Goal: Information Seeking & Learning: Learn about a topic

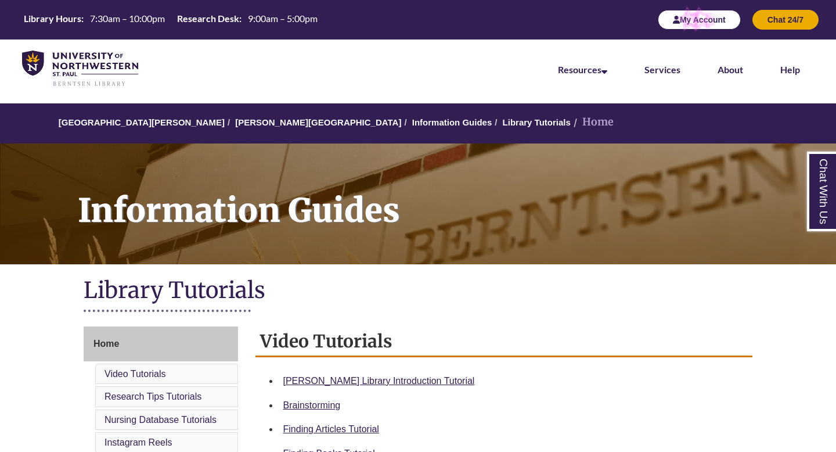
click at [697, 11] on button "My Account" at bounding box center [699, 20] width 83 height 20
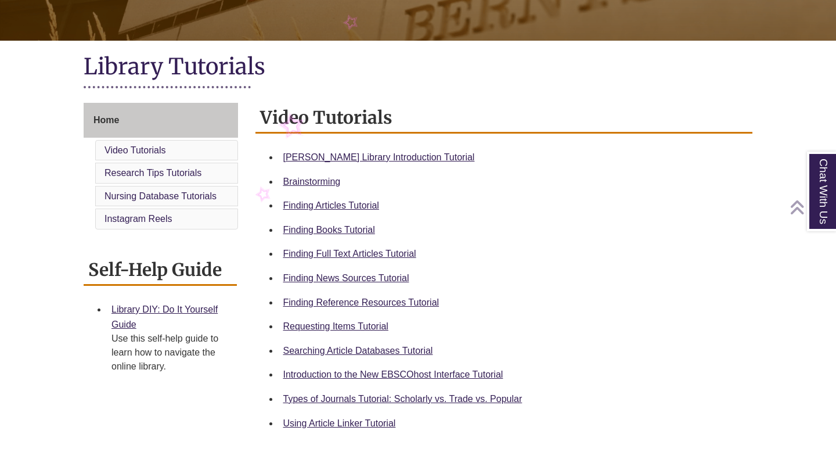
scroll to position [229, 0]
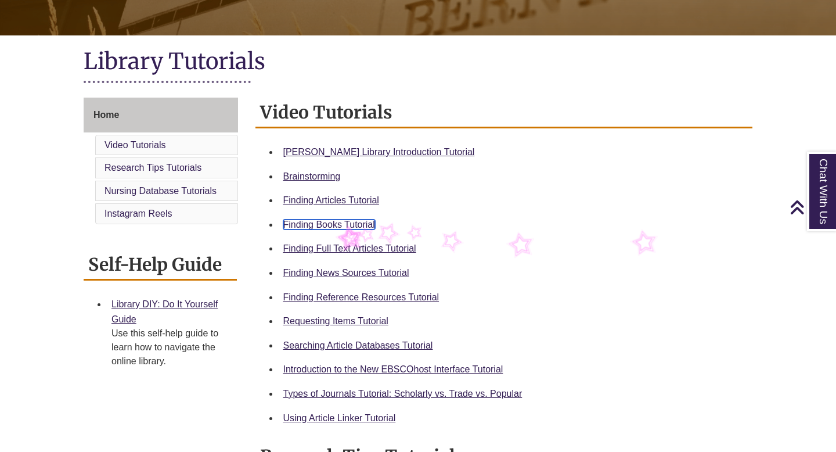
click at [337, 224] on link "Finding Books Tutorial" at bounding box center [329, 224] width 92 height 10
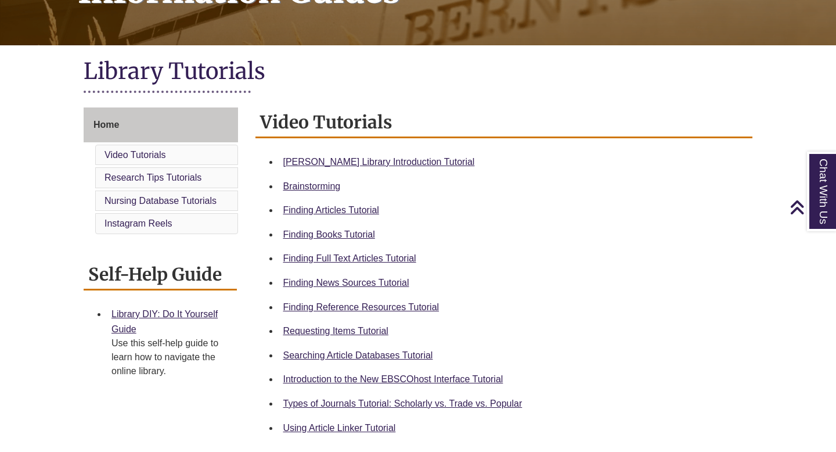
scroll to position [221, 0]
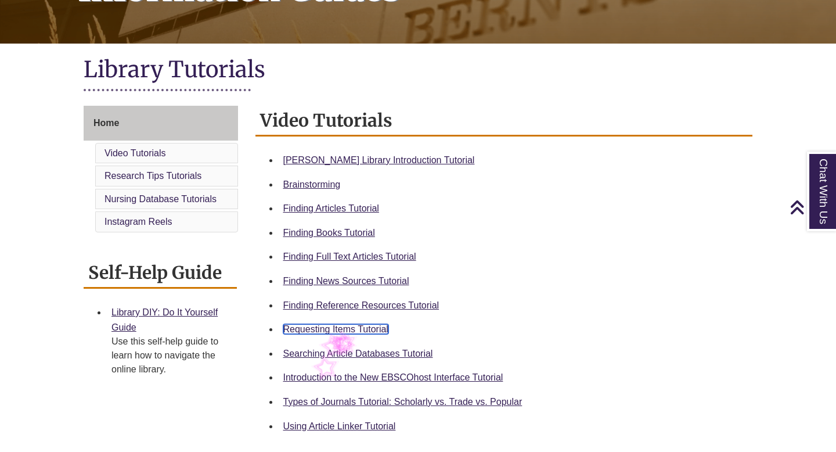
click at [331, 329] on link "Requesting Items Tutorial" at bounding box center [335, 329] width 105 height 10
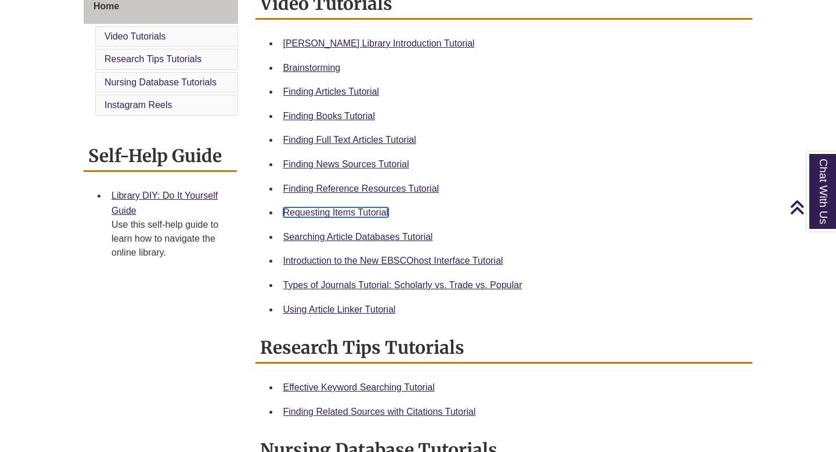
scroll to position [349, 0]
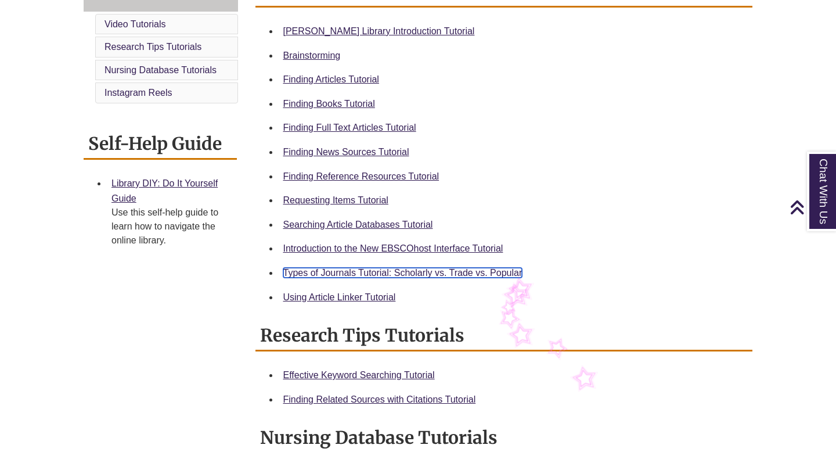
click at [507, 275] on link "Types of Journals Tutorial: Scholarly vs. Trade vs. Popular" at bounding box center [402, 273] width 239 height 10
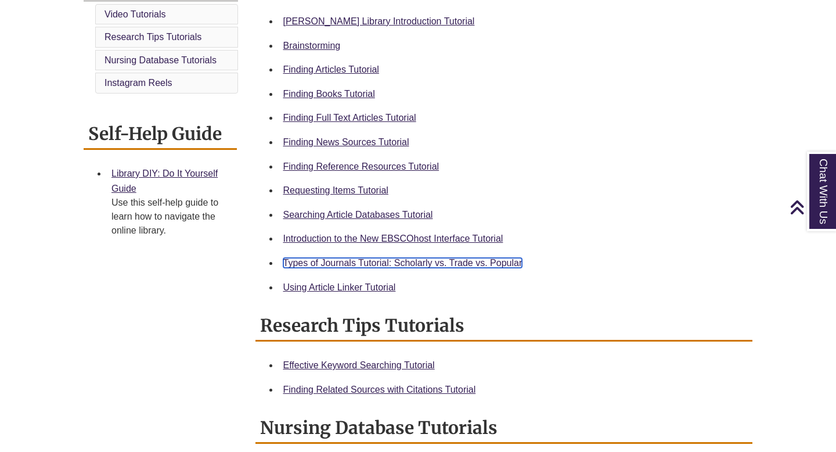
scroll to position [363, 0]
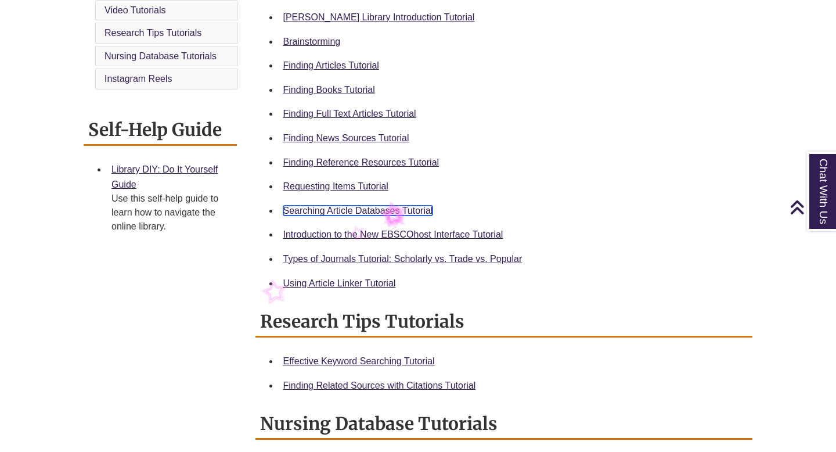
click at [379, 206] on link "Searching Article Databases Tutorial" at bounding box center [358, 211] width 150 height 10
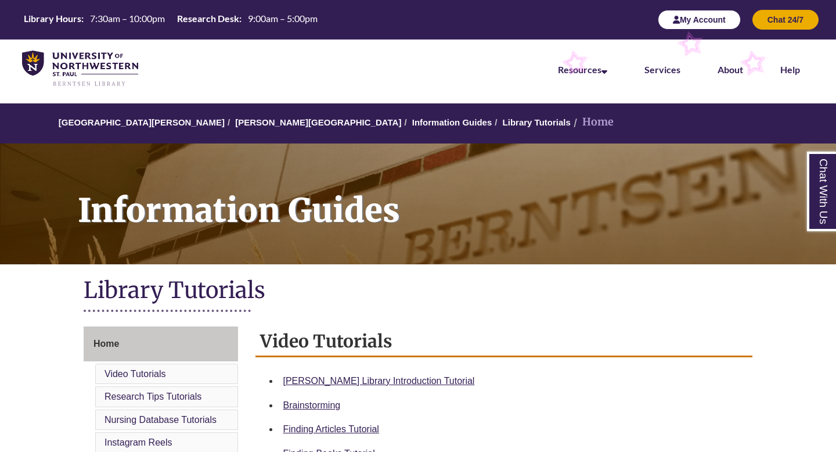
click at [721, 26] on button "My Account" at bounding box center [699, 20] width 83 height 20
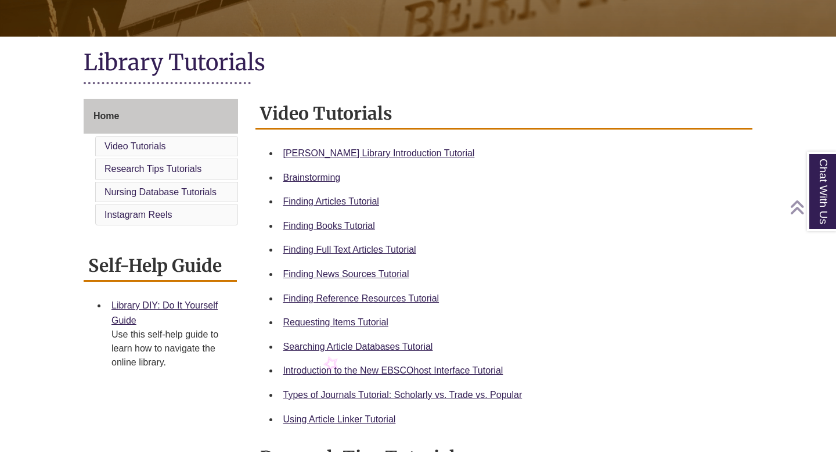
scroll to position [237, 0]
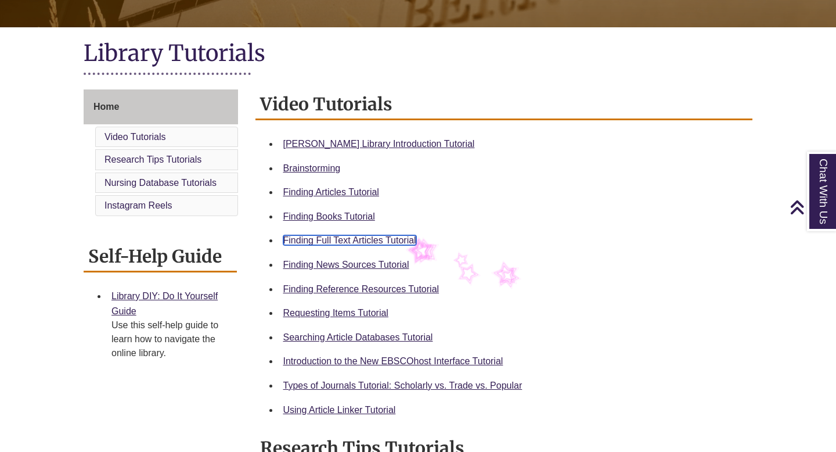
click at [406, 239] on link "Finding Full Text Articles Tutorial" at bounding box center [349, 240] width 133 height 10
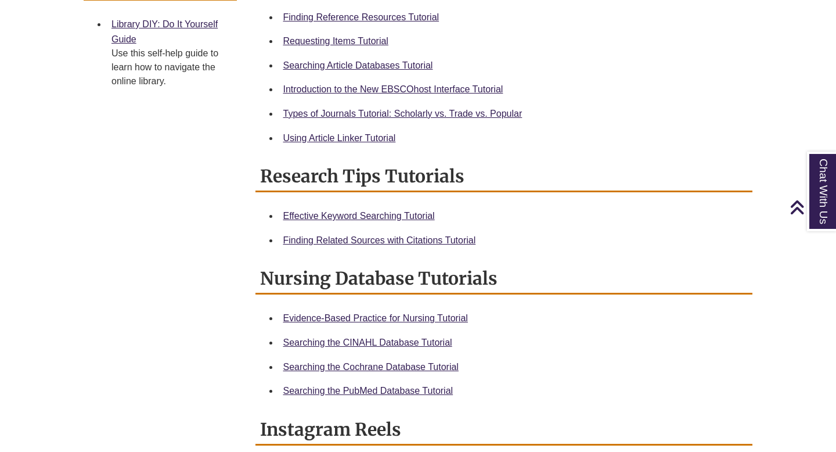
scroll to position [516, 0]
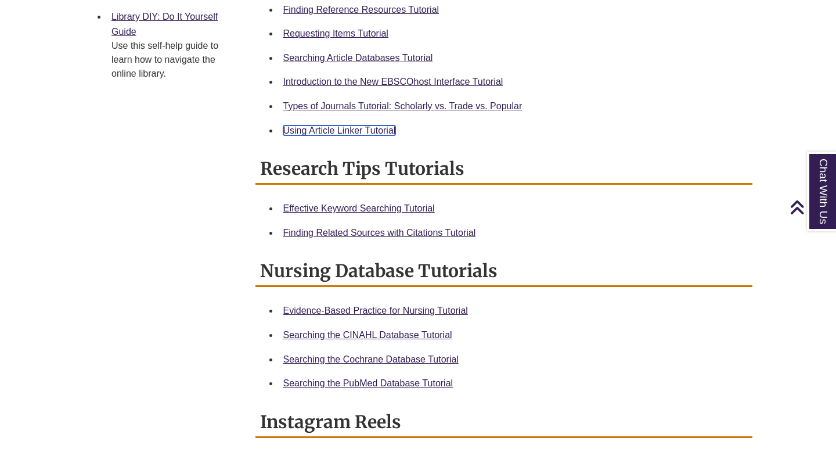
click at [363, 129] on link "Using Article Linker Tutorial" at bounding box center [339, 130] width 113 height 10
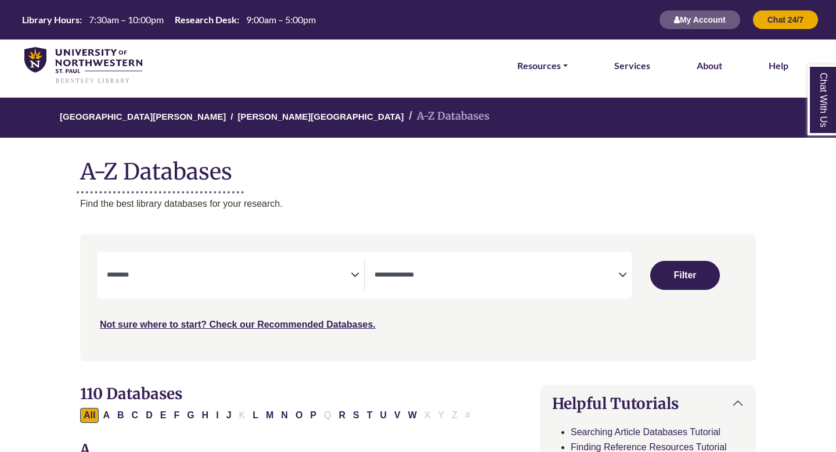
select select "Database Subject Filter"
select select "Database Types Filter"
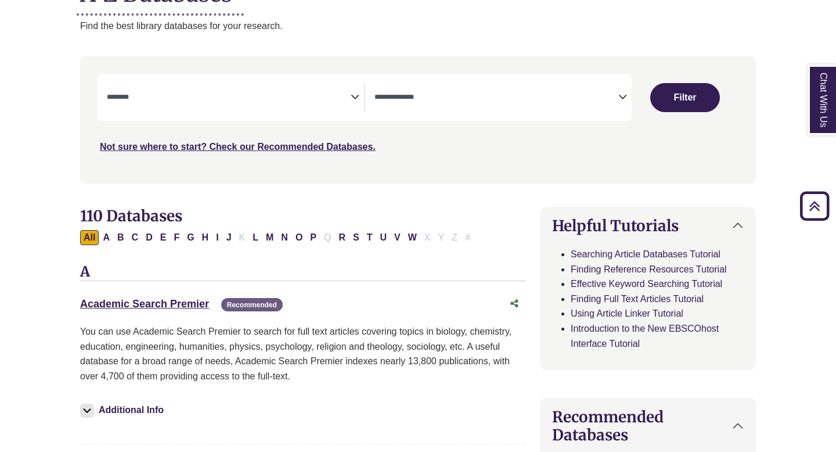
scroll to position [161, 0]
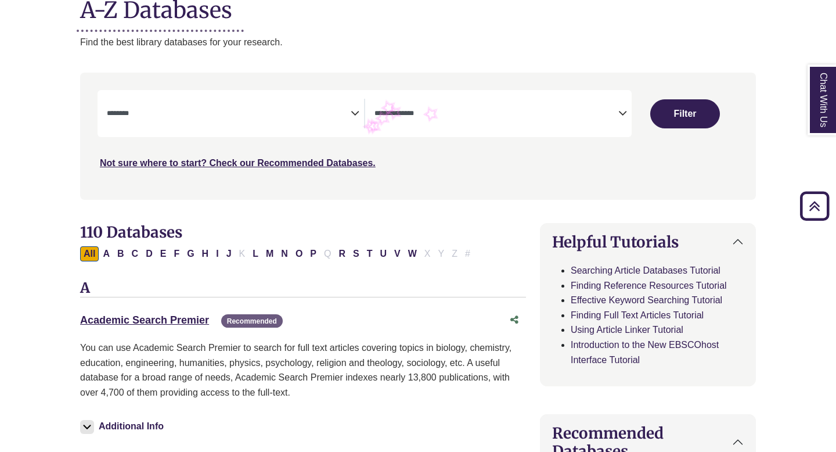
click at [352, 113] on icon "Search filters" at bounding box center [355, 111] width 9 height 17
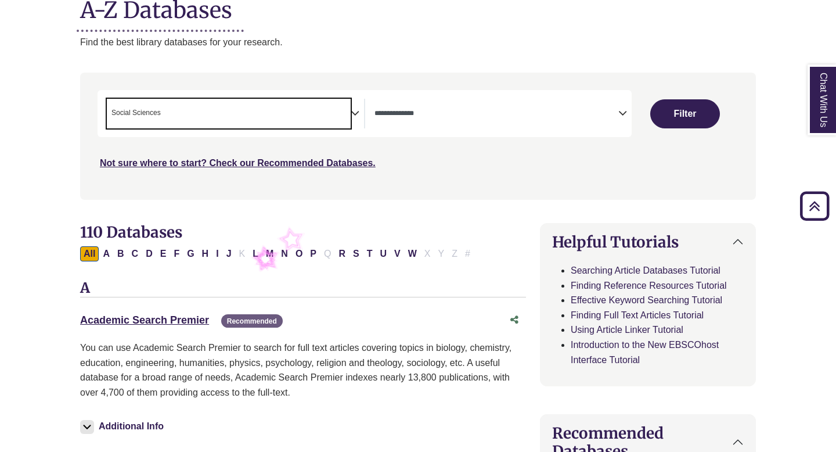
scroll to position [464, 0]
click at [355, 111] on icon "Search filters" at bounding box center [355, 111] width 9 height 17
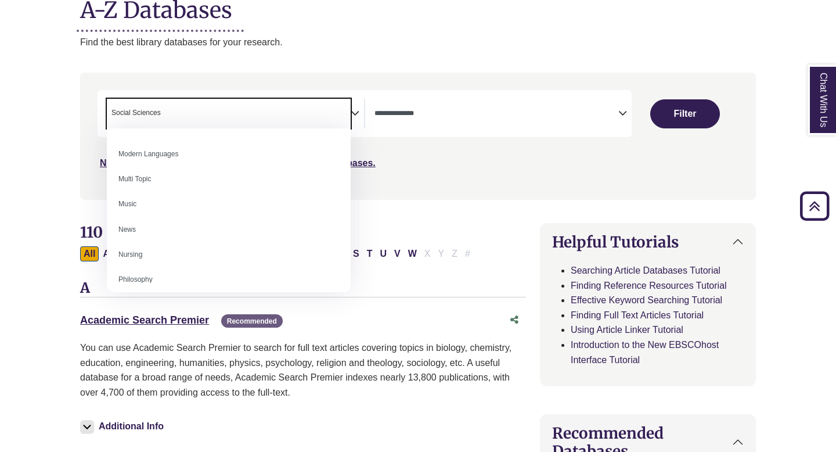
scroll to position [841, 0]
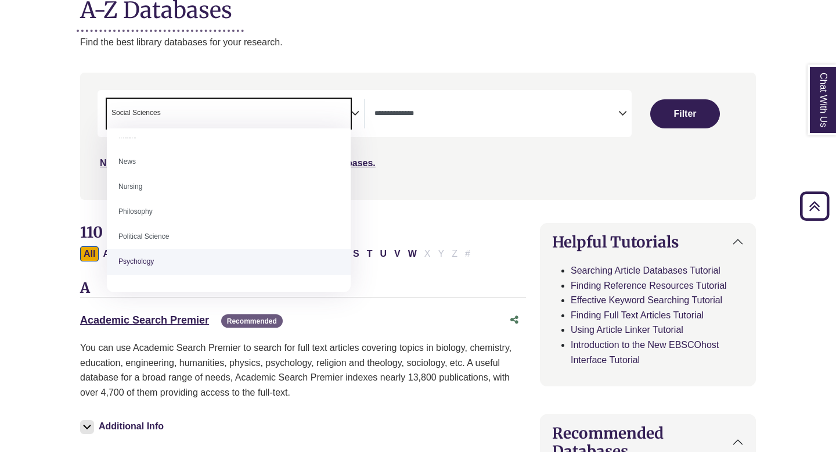
select select "*****"
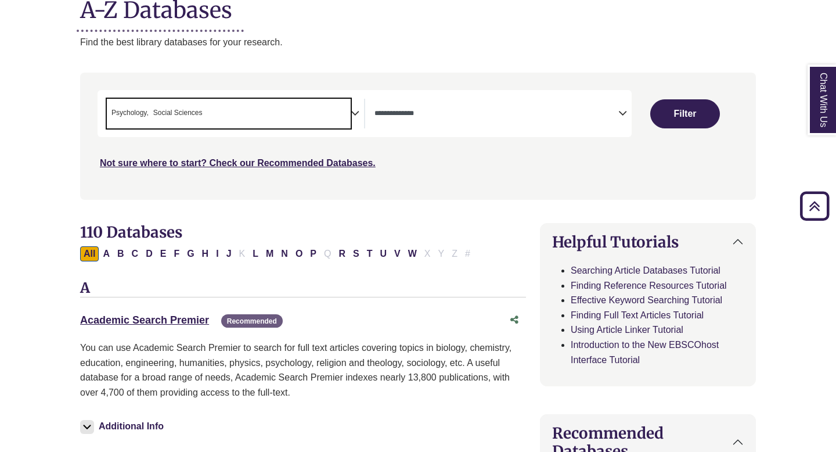
click at [625, 111] on icon "Search filters" at bounding box center [622, 111] width 9 height 17
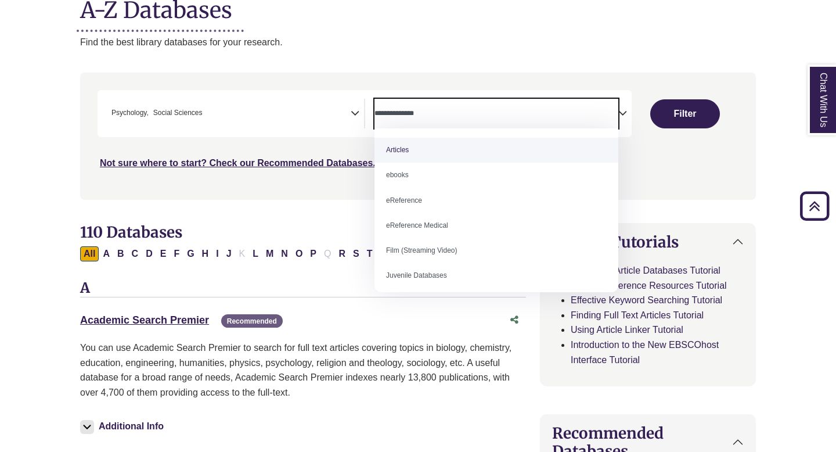
select select "*****"
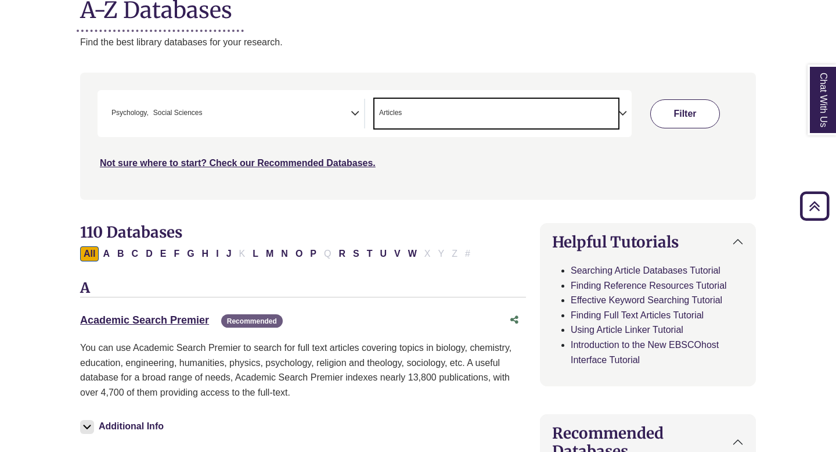
click at [686, 116] on button "Filter" at bounding box center [685, 113] width 70 height 29
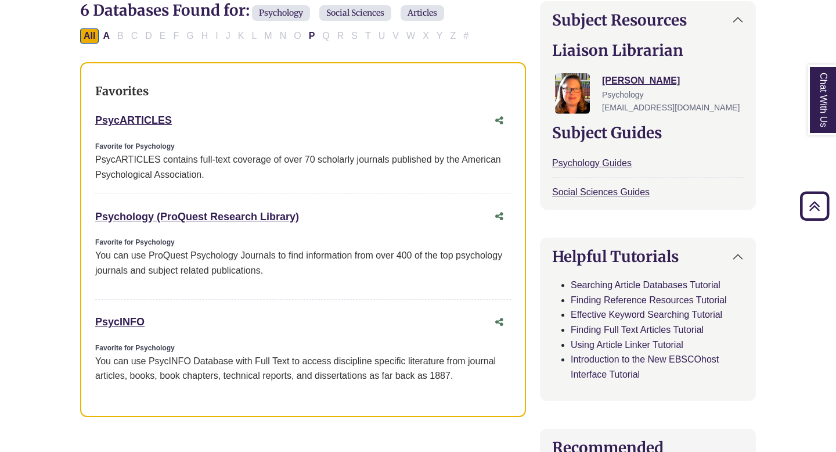
scroll to position [334, 0]
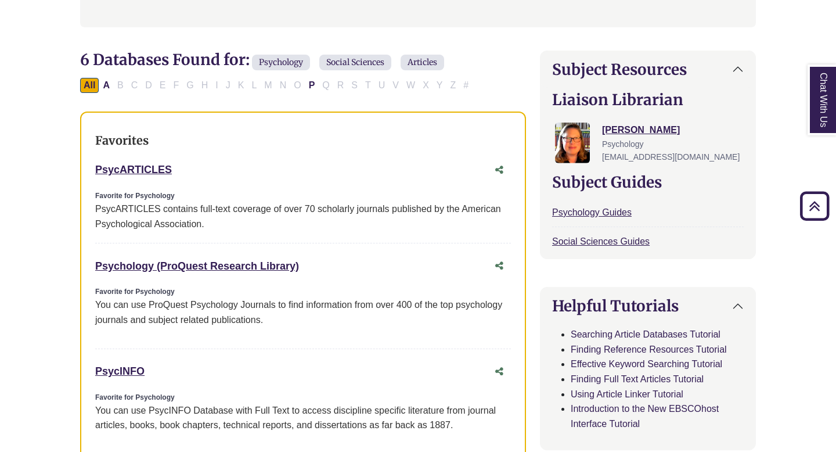
copy link "PsycARTICLES"
drag, startPoint x: 92, startPoint y: 163, endPoint x: 204, endPoint y: 171, distance: 112.9
click at [204, 171] on div "Favorites PsycARTICLES This link opens in a new window Favorite for Psychology …" at bounding box center [303, 288] width 446 height 355
copy link "PsycINFO"
drag, startPoint x: 91, startPoint y: 372, endPoint x: 155, endPoint y: 368, distance: 64.0
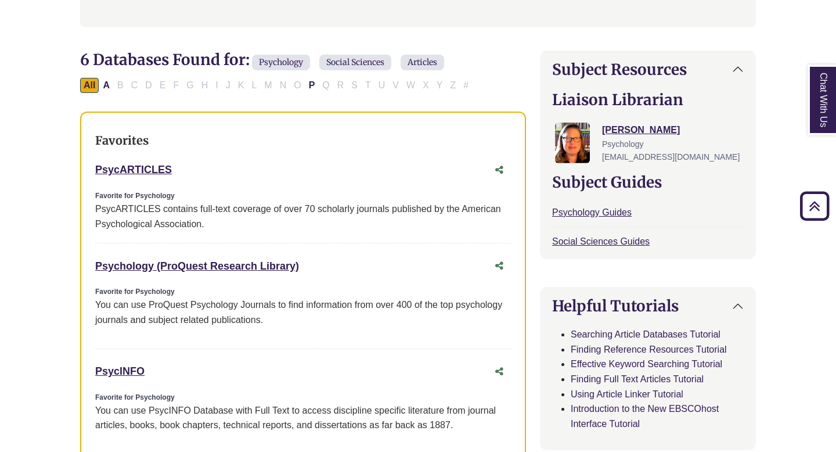
click at [155, 368] on div "Favorites PsycARTICLES This link opens in a new window Favorite for Psychology …" at bounding box center [303, 288] width 446 height 355
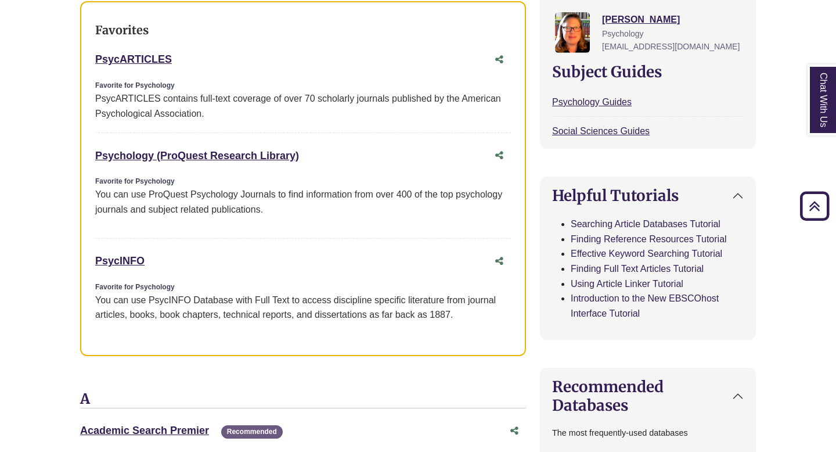
scroll to position [436, 0]
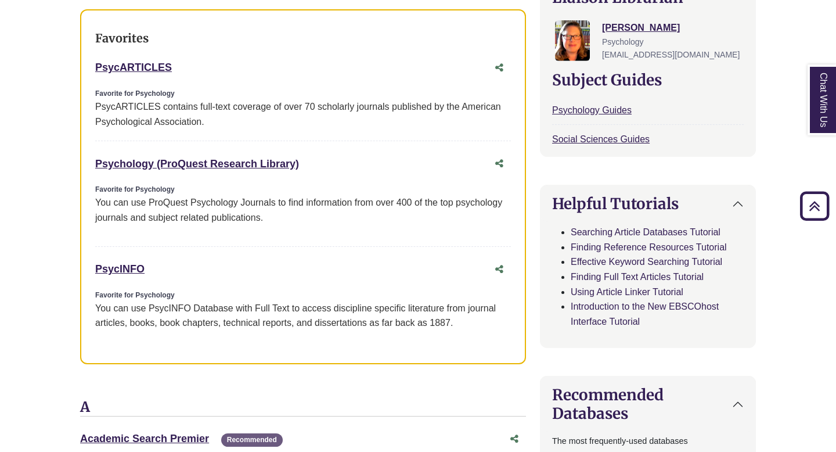
copy link "Psychology (ProQuest Research Library)"
drag, startPoint x: 89, startPoint y: 160, endPoint x: 303, endPoint y: 167, distance: 213.8
click at [303, 167] on div "Favorites PsycARTICLES This link opens in a new window Favorite for Psychology …" at bounding box center [303, 186] width 446 height 355
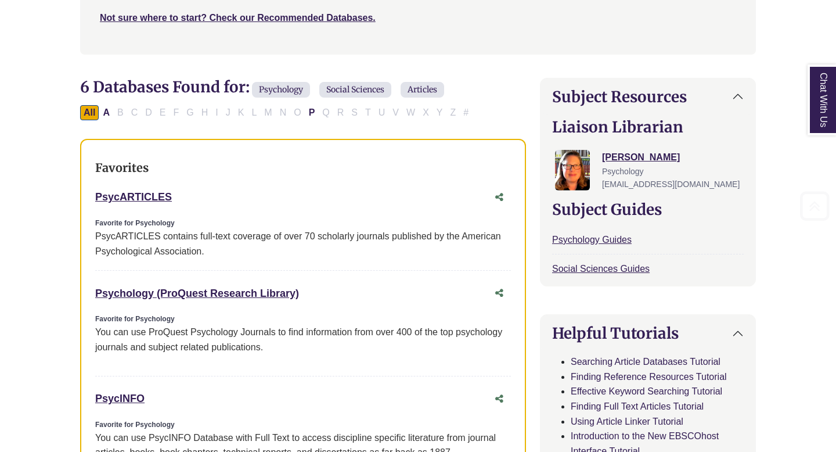
scroll to position [318, 0]
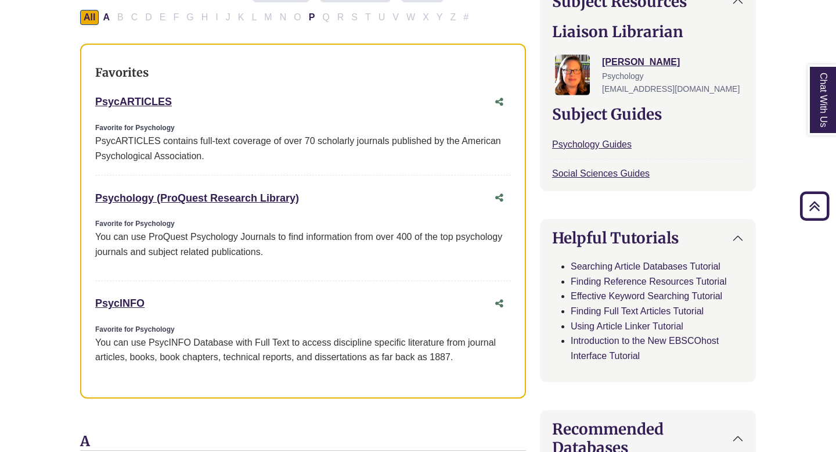
scroll to position [509, 0]
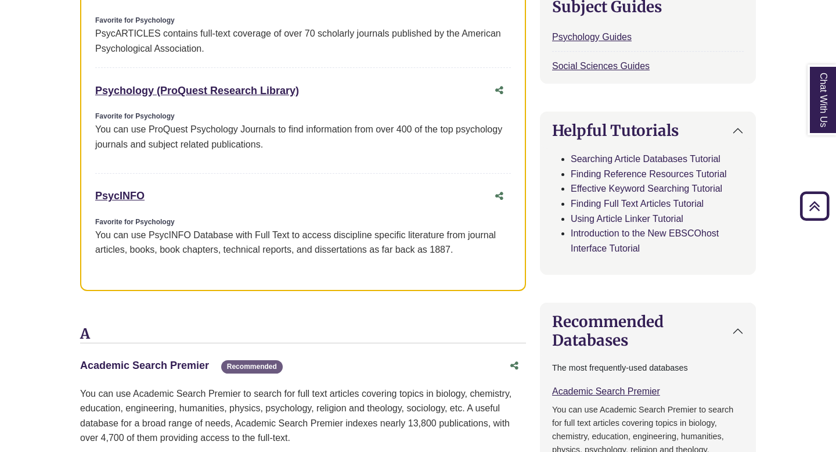
click at [163, 369] on link "Academic Search Premier This link opens in a new window" at bounding box center [144, 365] width 129 height 12
